Goal: Task Accomplishment & Management: Manage account settings

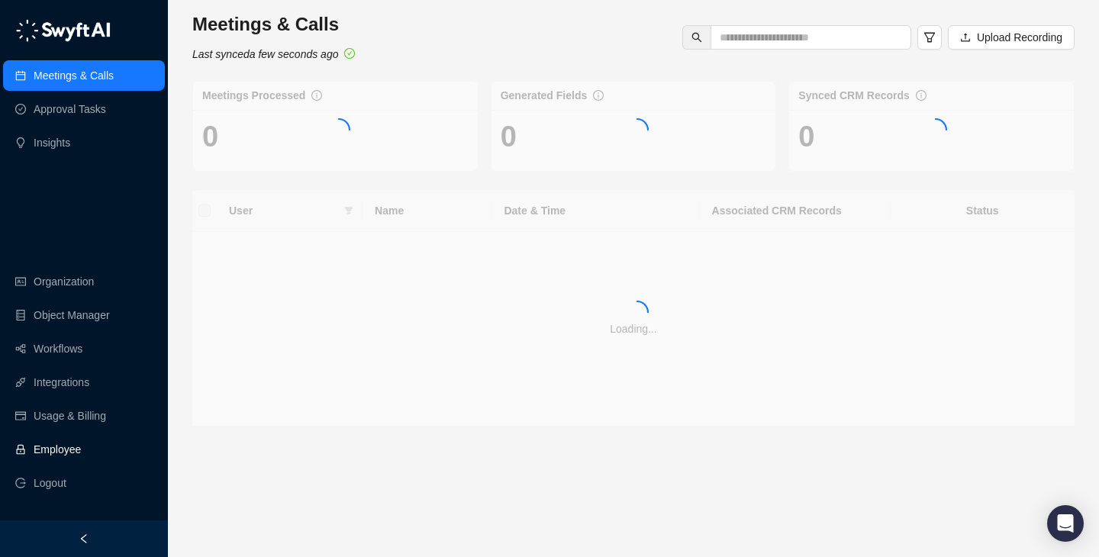
click at [81, 443] on link "Employee" at bounding box center [57, 449] width 47 height 31
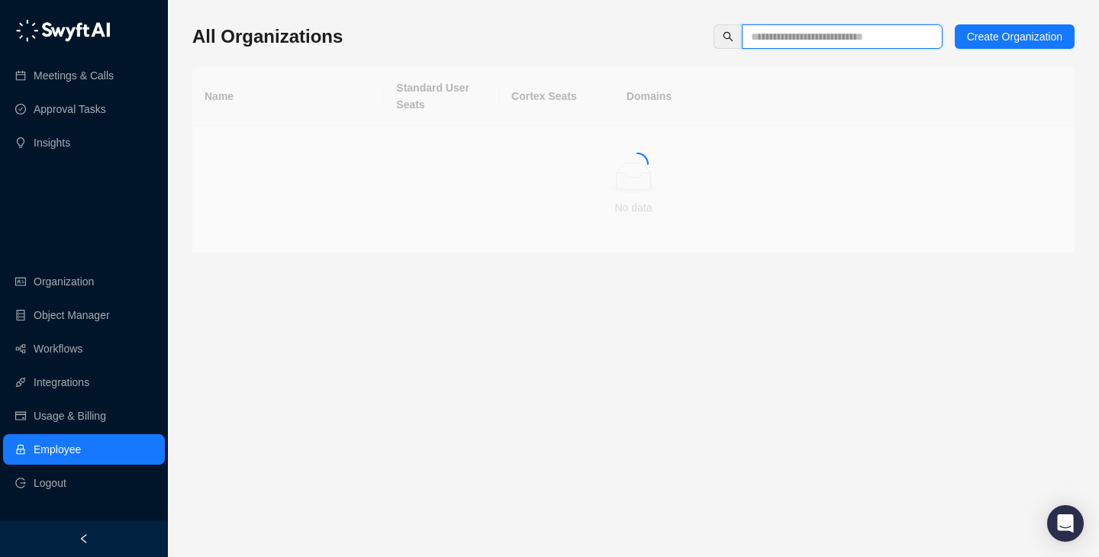
click at [803, 32] on input "text" at bounding box center [836, 36] width 170 height 17
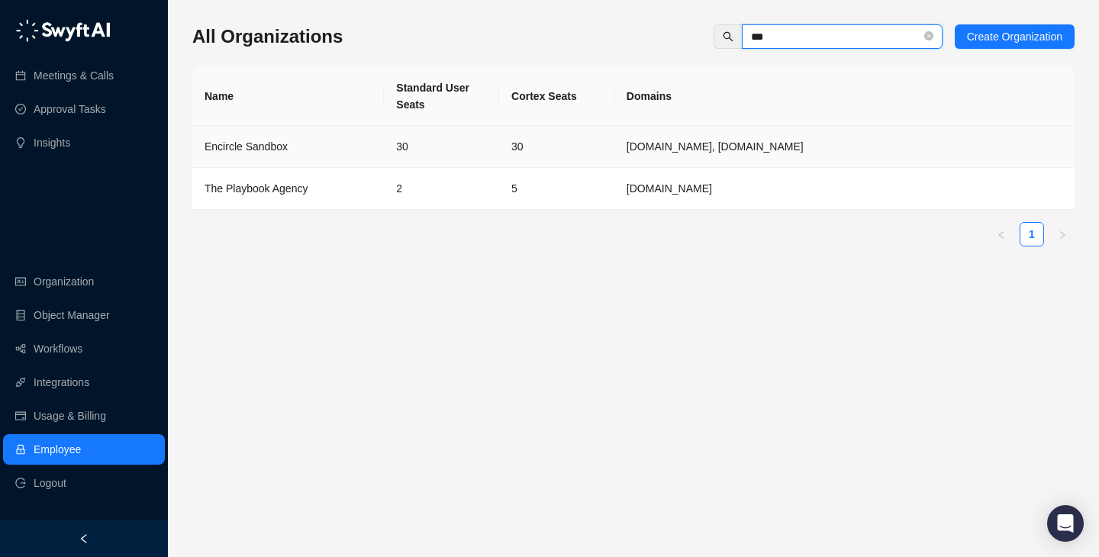
type input "***"
click at [439, 153] on td "30" at bounding box center [441, 147] width 115 height 42
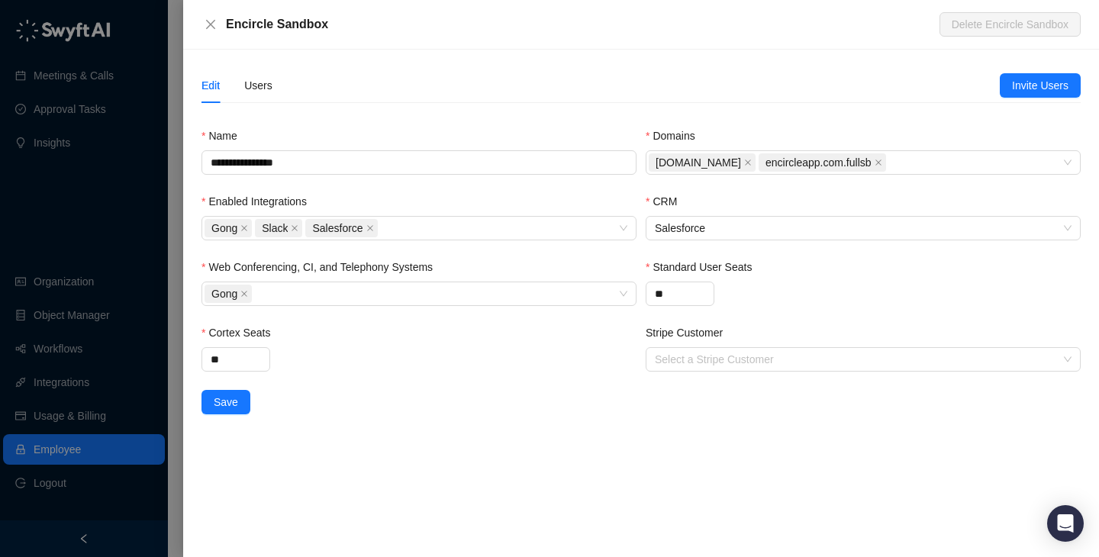
click at [243, 79] on div "Edit Users" at bounding box center [236, 85] width 71 height 35
click at [256, 85] on div "Users" at bounding box center [258, 85] width 28 height 17
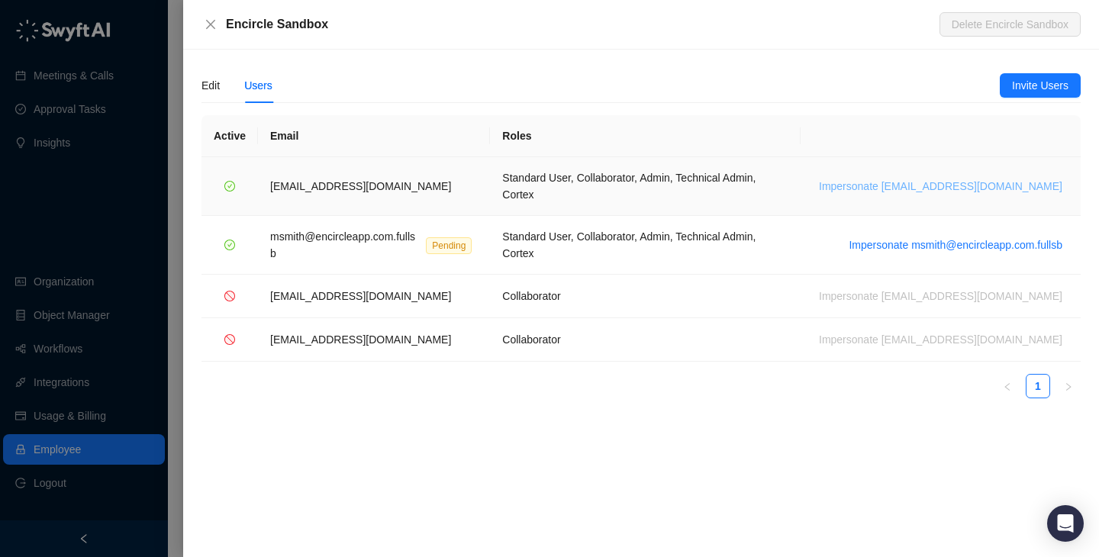
click at [909, 179] on span "Impersonate [EMAIL_ADDRESS][DOMAIN_NAME]" at bounding box center [940, 186] width 243 height 17
